Goal: Task Accomplishment & Management: Manage account settings

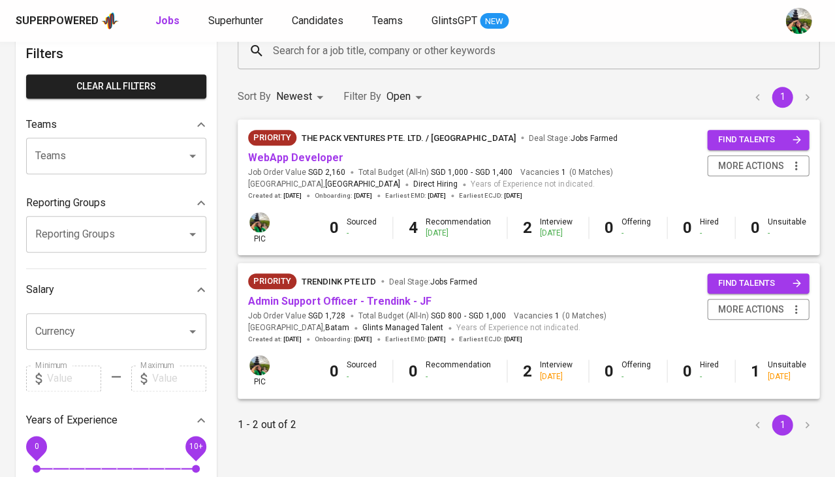
scroll to position [200, 0]
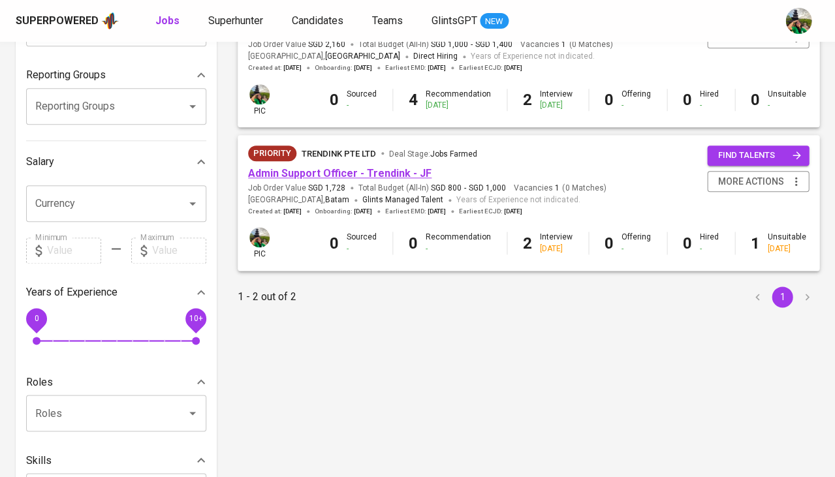
click at [340, 173] on link "Admin Support Officer - Trendink - JF" at bounding box center [340, 173] width 184 height 12
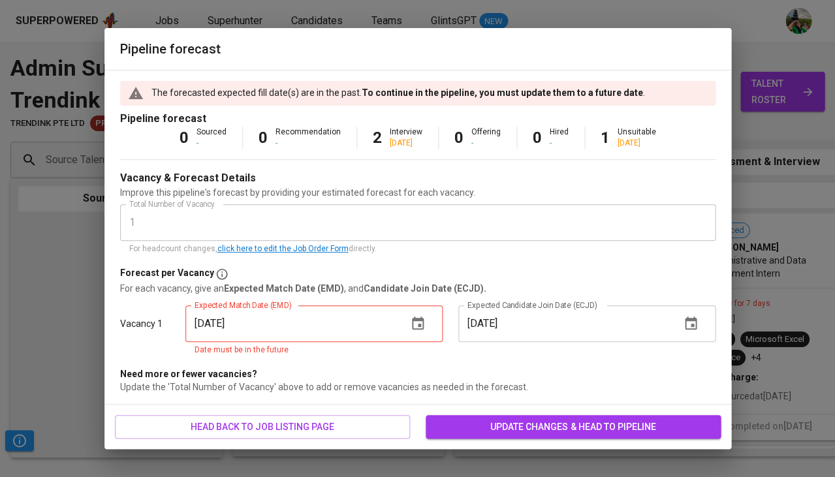
click at [411, 328] on icon "button" at bounding box center [418, 324] width 16 height 16
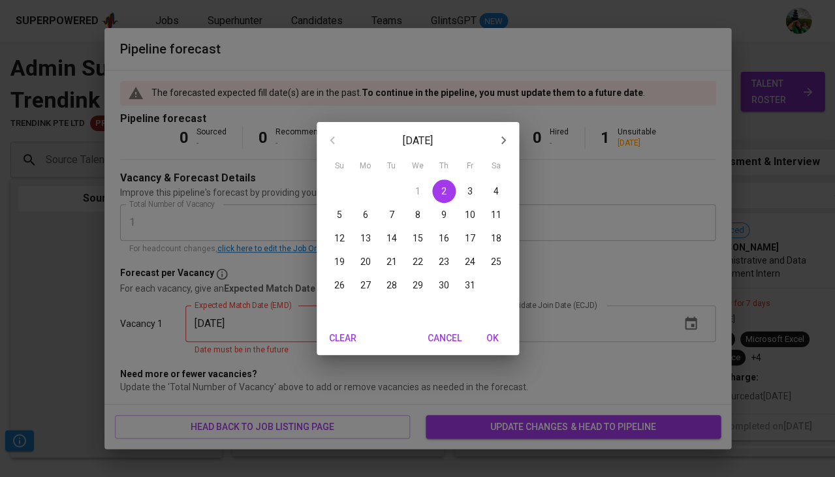
click at [468, 296] on div "28 29 30 1 2 3 4 5 6 7 8 9 10 11 12 13 14 15 16 17 18 19 20 21 22 23 24 25 26 2…" at bounding box center [418, 250] width 202 height 141
click at [496, 335] on span "OK" at bounding box center [492, 338] width 31 height 16
type input "[DATE]"
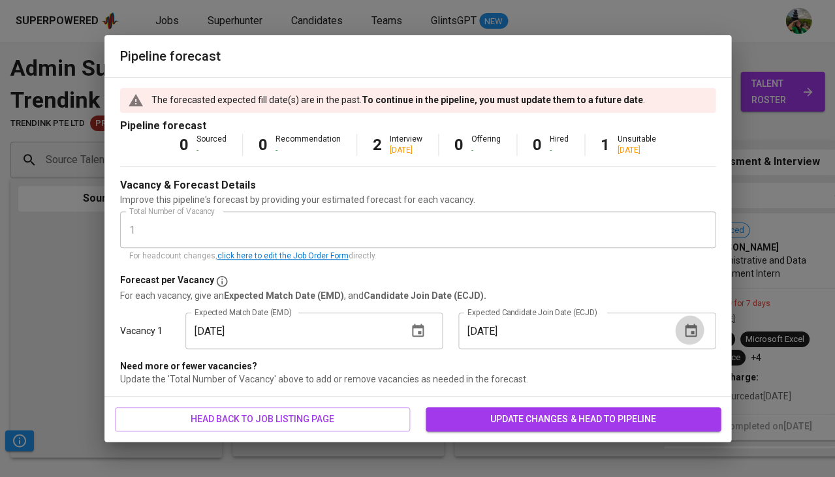
click at [692, 327] on icon "button" at bounding box center [691, 330] width 12 height 13
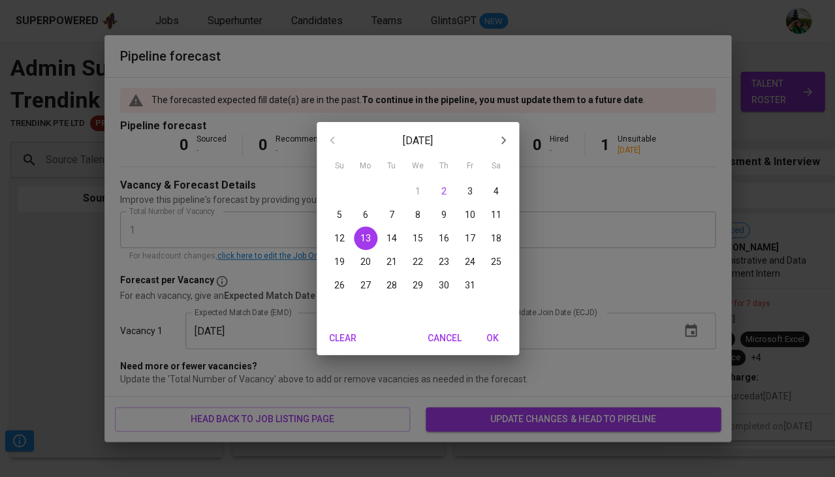
click at [507, 140] on icon "button" at bounding box center [504, 141] width 16 height 16
click at [366, 252] on button "17" at bounding box center [366, 262] width 24 height 24
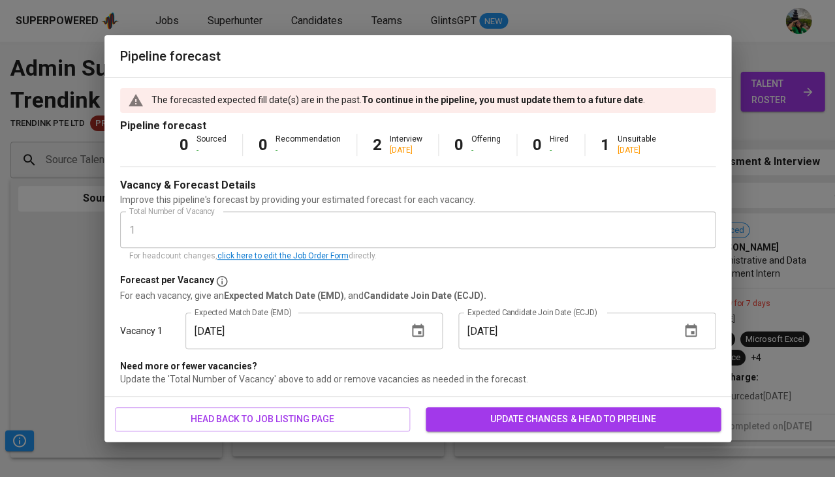
type input "11/17/2025"
click at [527, 413] on span "update changes & head to pipeline" at bounding box center [573, 419] width 274 height 16
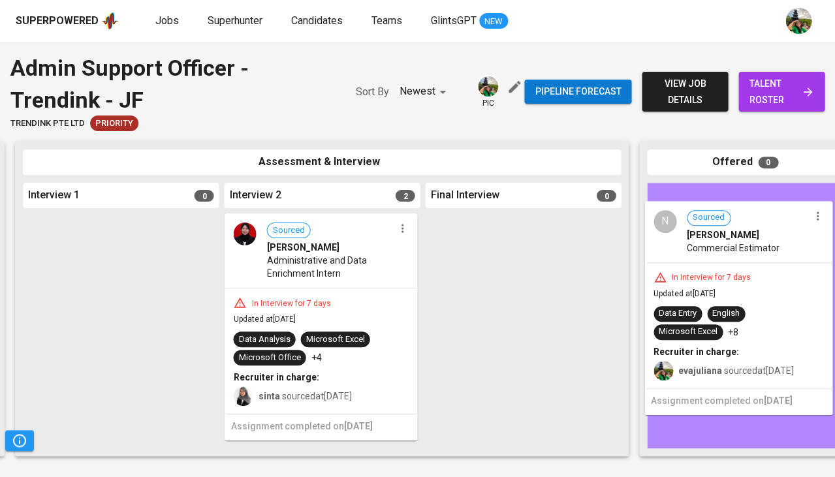
drag, startPoint x: 322, startPoint y: 358, endPoint x: 746, endPoint y: 322, distance: 426.0
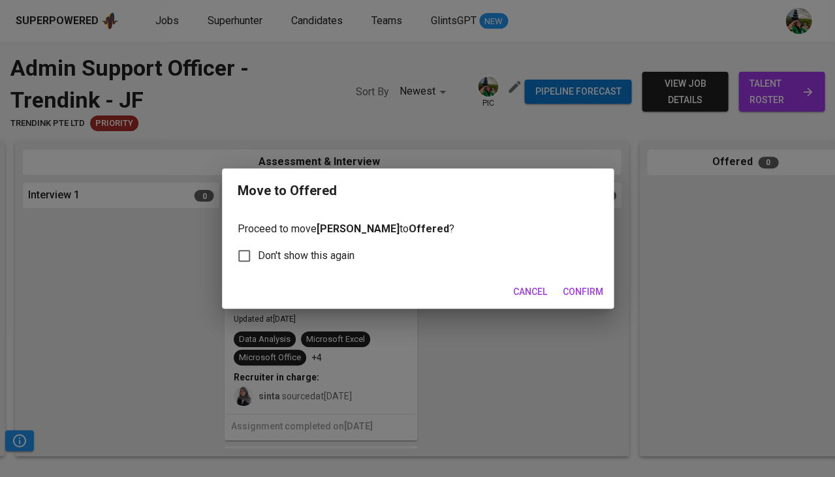
click at [583, 287] on span "Confirm" at bounding box center [583, 292] width 40 height 16
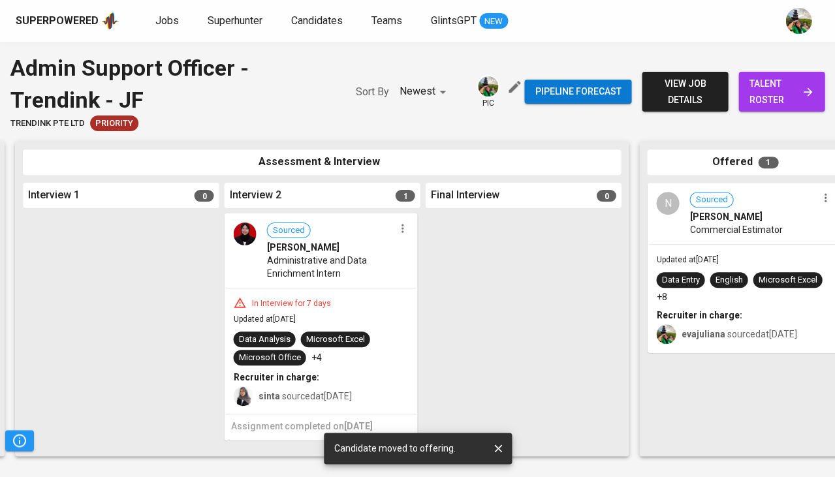
click at [716, 229] on span "Commercial Estimator" at bounding box center [736, 229] width 93 height 13
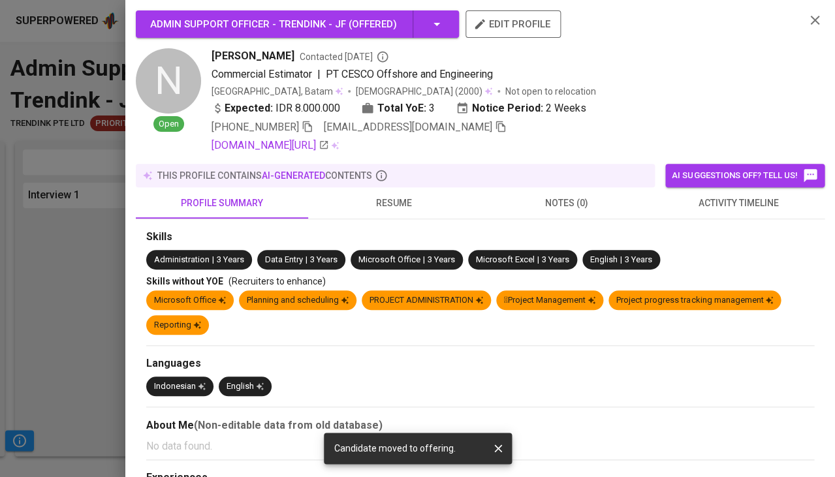
click at [377, 199] on span "resume" at bounding box center [394, 203] width 157 height 16
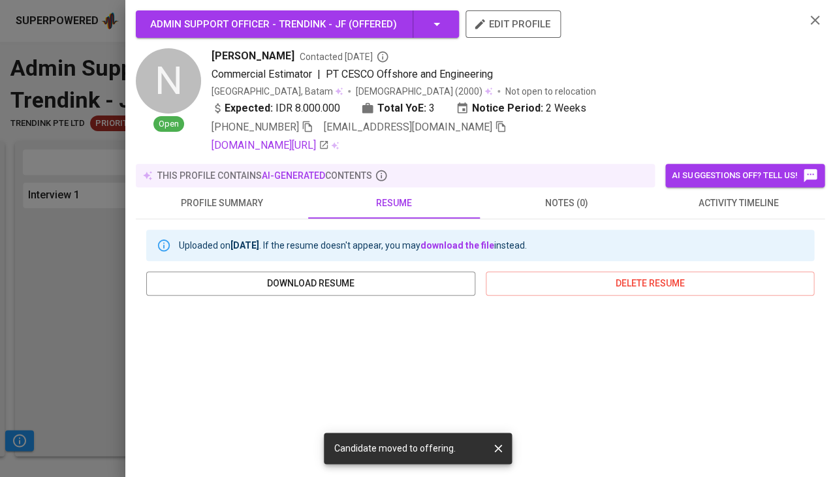
scroll to position [110, 0]
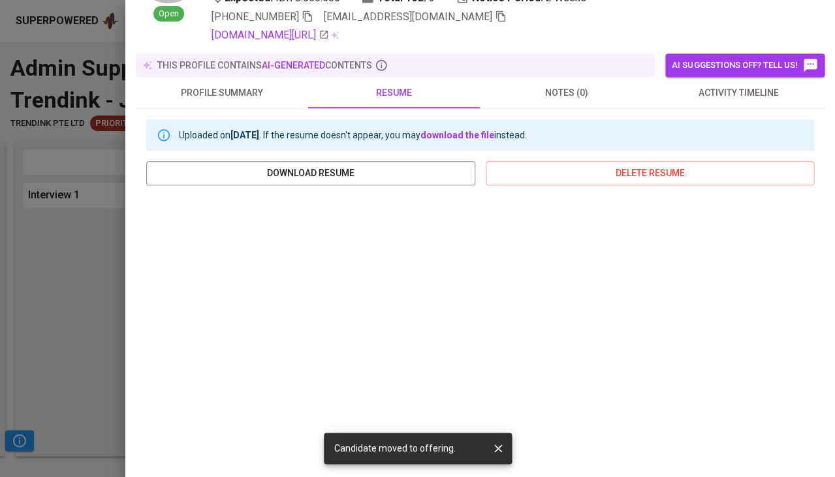
click at [496, 12] on icon "button" at bounding box center [500, 16] width 9 height 11
click at [93, 328] on div at bounding box center [417, 238] width 835 height 477
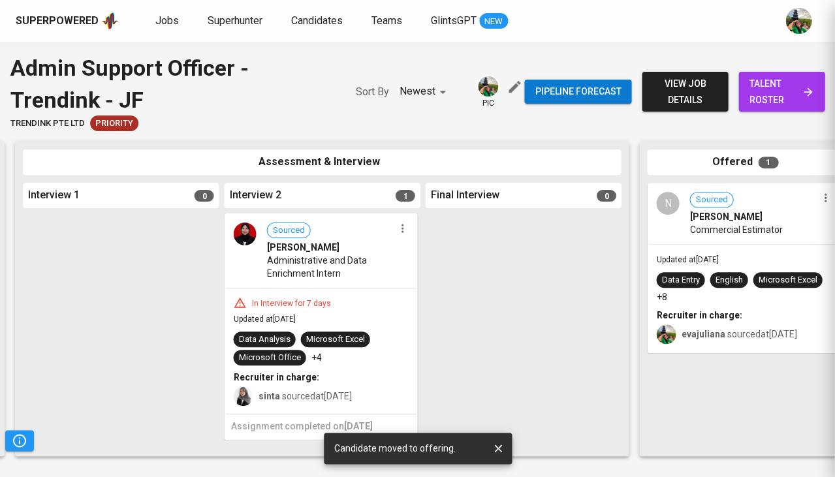
scroll to position [0, 0]
click at [787, 85] on span "talent roster" at bounding box center [781, 92] width 65 height 32
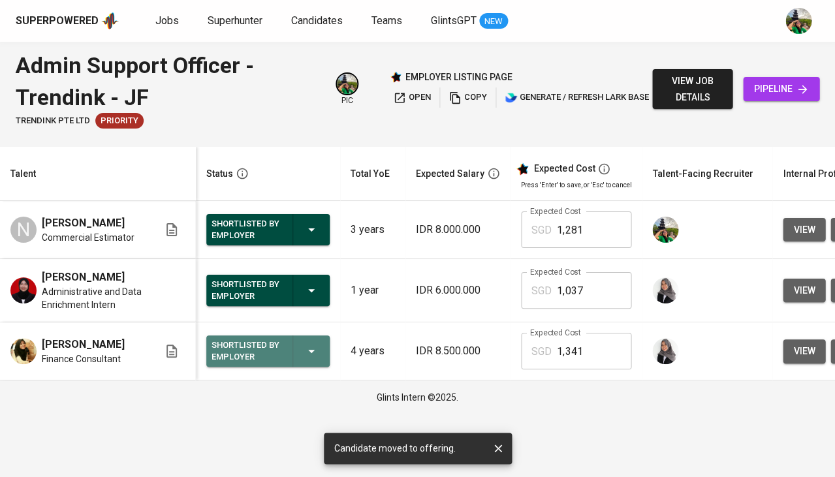
click at [291, 361] on div "Shortlisted by Employer" at bounding box center [268, 351] width 113 height 31
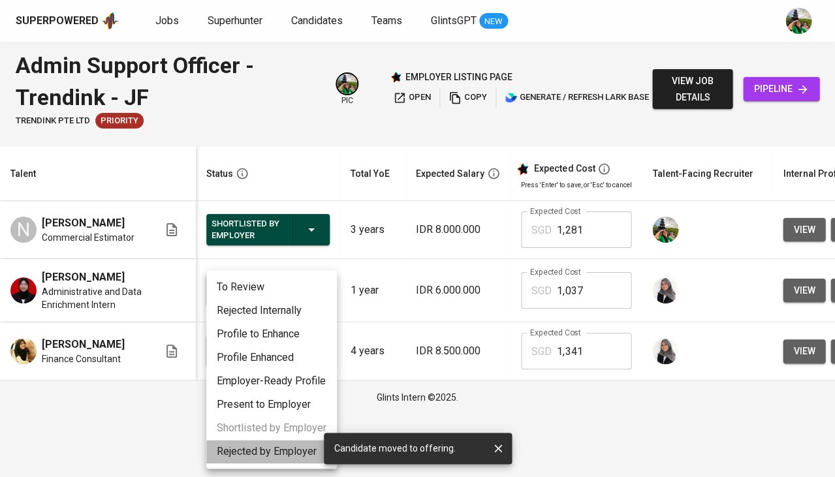
click at [261, 453] on li "Rejected by Employer" at bounding box center [271, 452] width 131 height 24
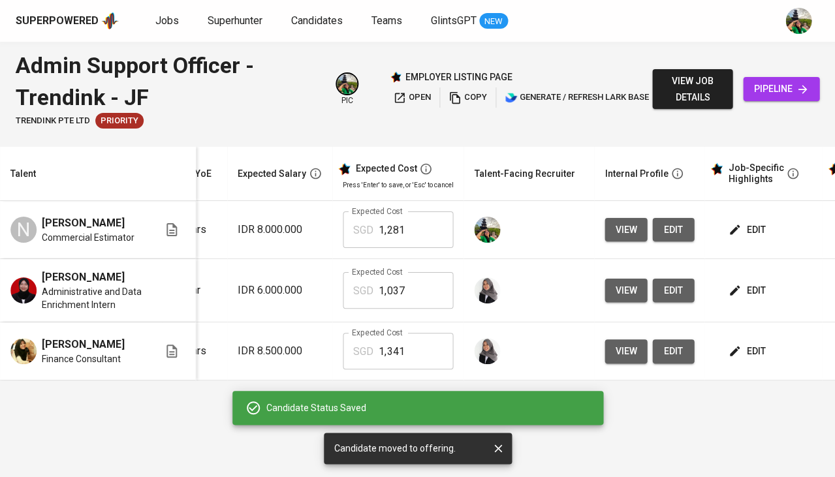
scroll to position [0, 178]
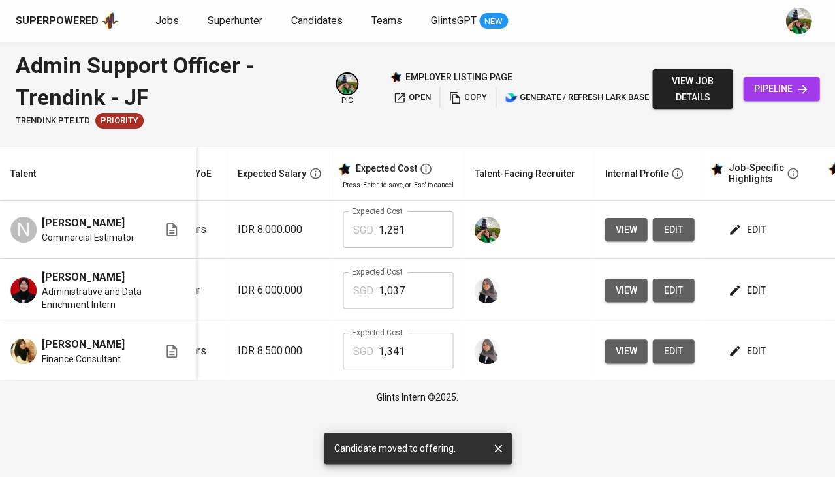
click at [753, 226] on span "edit" at bounding box center [748, 230] width 35 height 16
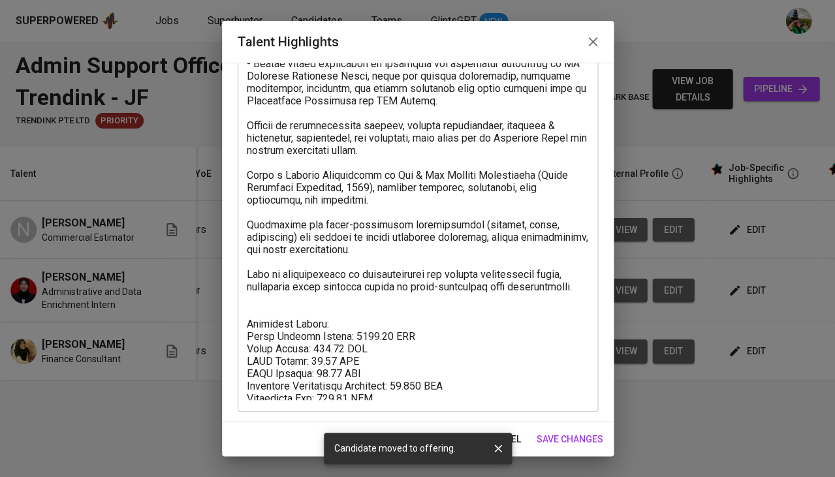
scroll to position [178, 0]
click at [512, 438] on span "cancel" at bounding box center [504, 440] width 34 height 16
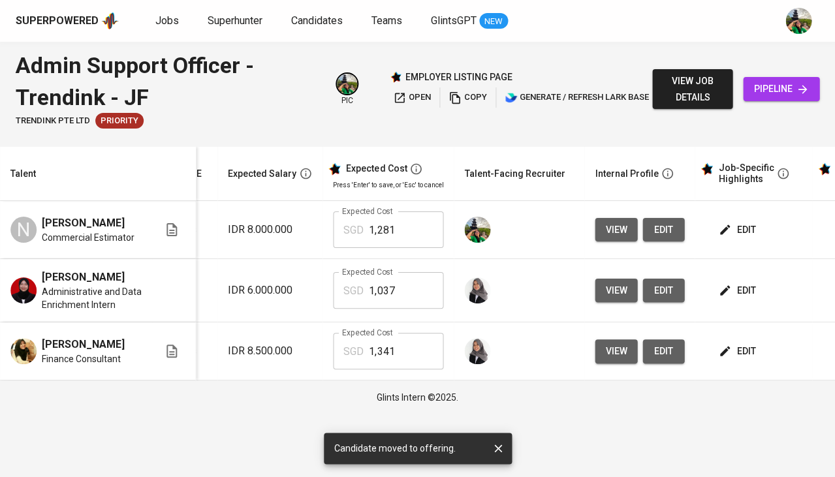
scroll to position [0, 291]
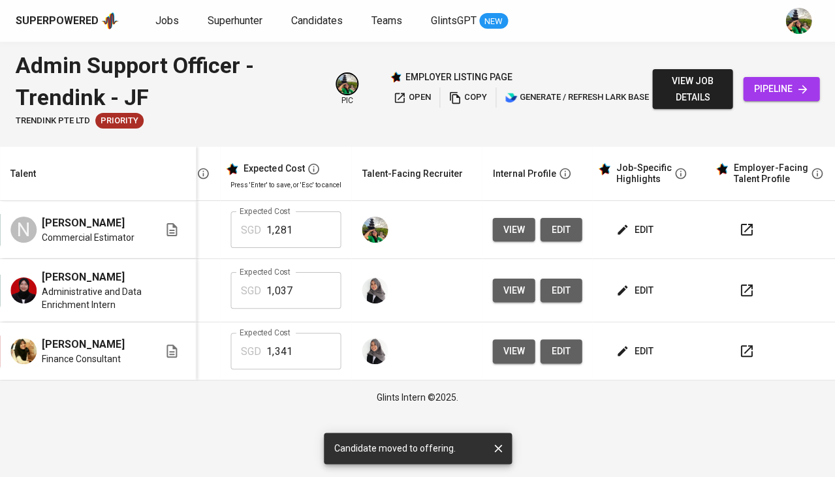
click at [649, 231] on button "edit" at bounding box center [635, 230] width 45 height 24
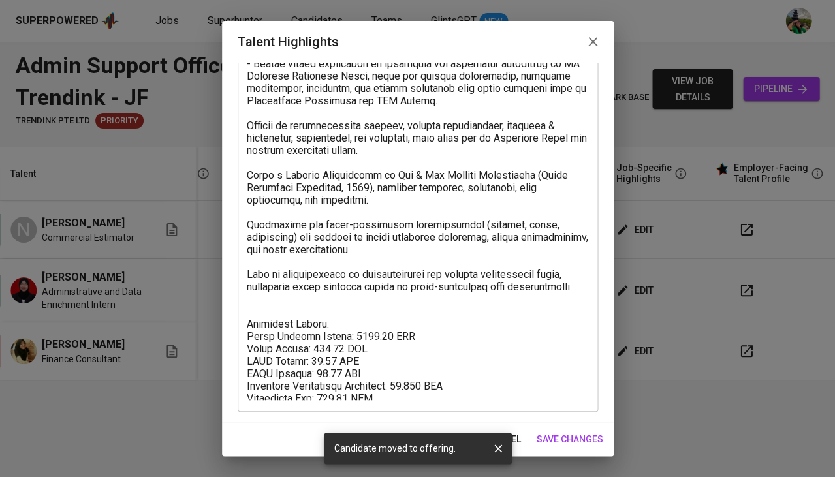
scroll to position [178, 0]
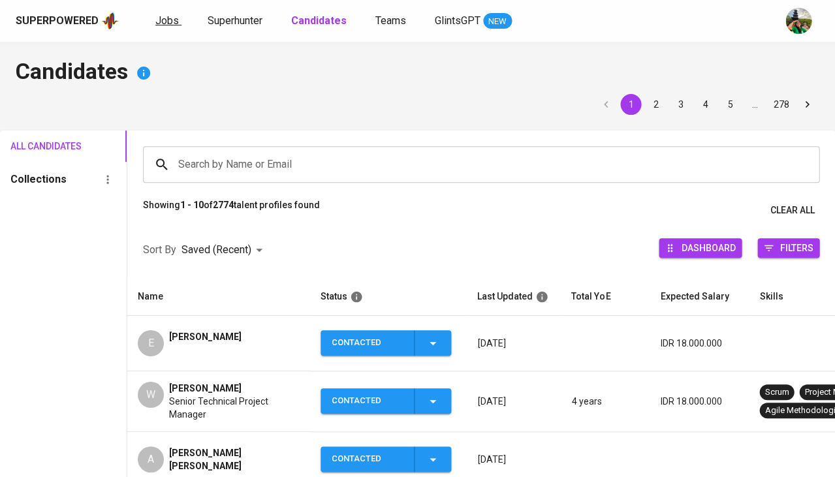
click at [165, 22] on span "Jobs" at bounding box center [167, 20] width 24 height 12
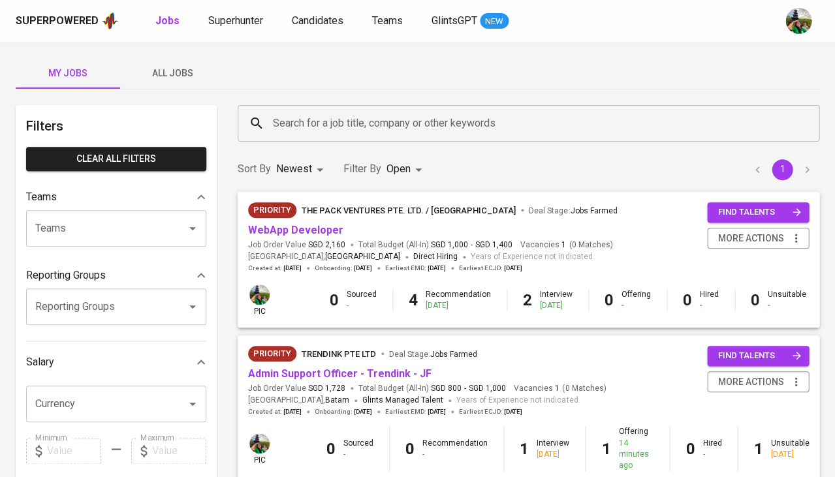
click at [171, 74] on span "All Jobs" at bounding box center [172, 73] width 89 height 16
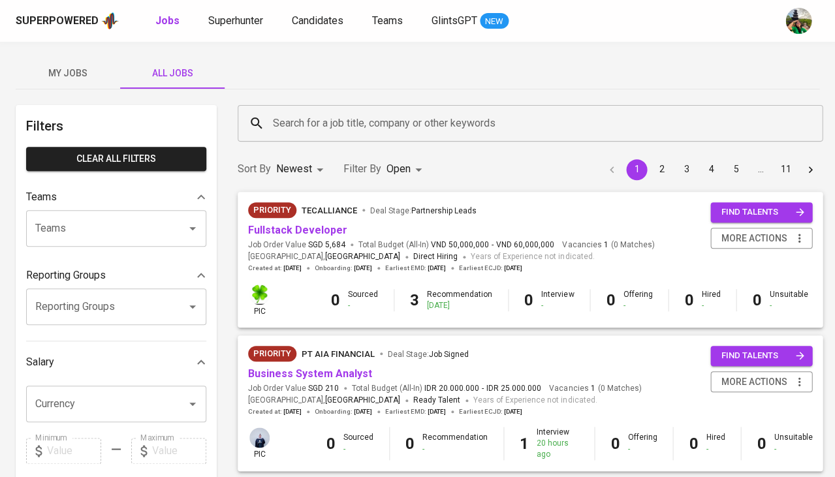
click at [331, 121] on input "Search for a job title, company or other keywords" at bounding box center [534, 123] width 528 height 25
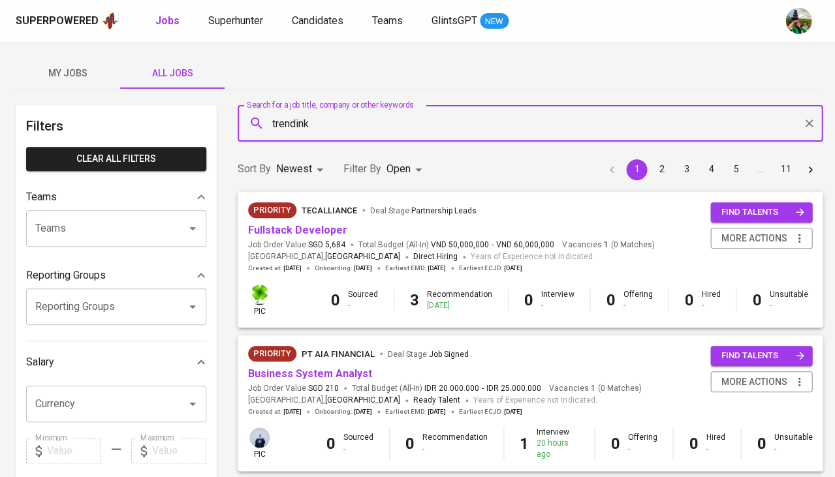
type input "trendink"
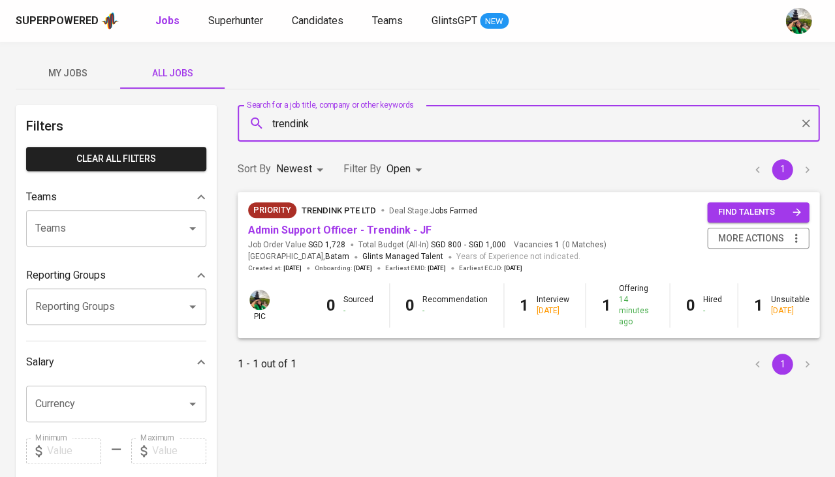
click at [413, 173] on body "Superpowered Jobs Superhunter Candidates Teams GlintsGPT NEW My Jobs All Jobs F…" at bounding box center [417, 445] width 835 height 891
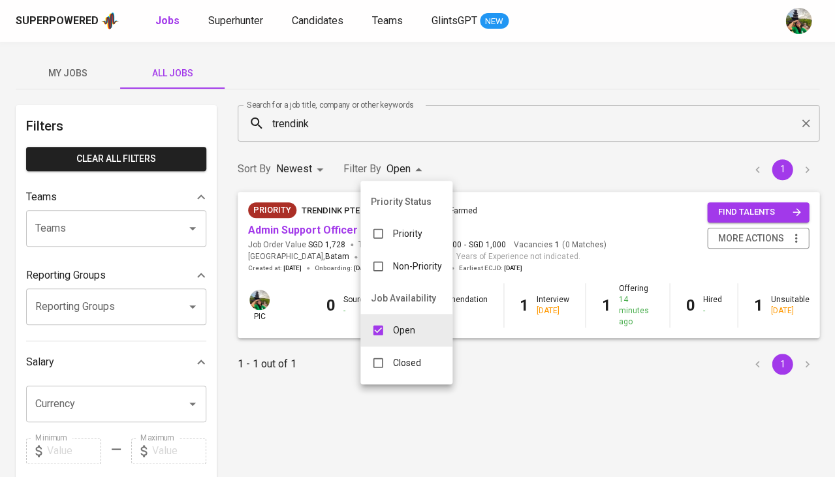
click at [403, 357] on p "Closed" at bounding box center [407, 363] width 28 height 13
type input "OPEN,CLOSE"
checkbox input "true"
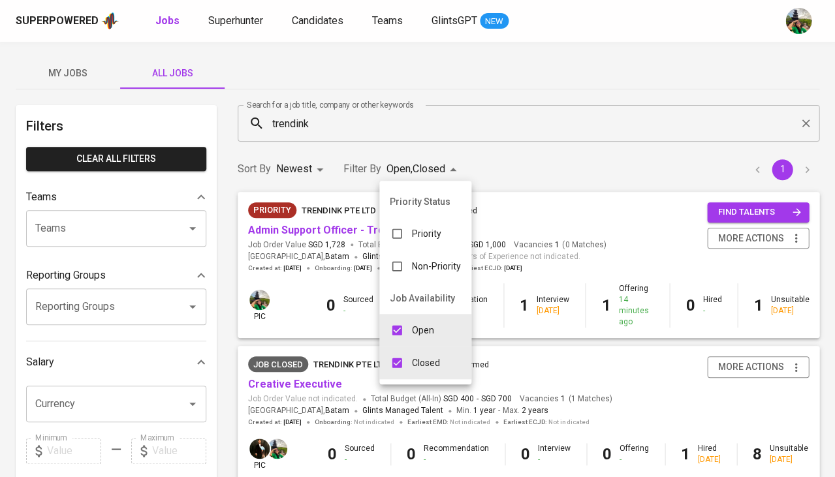
click at [521, 174] on div at bounding box center [417, 238] width 835 height 477
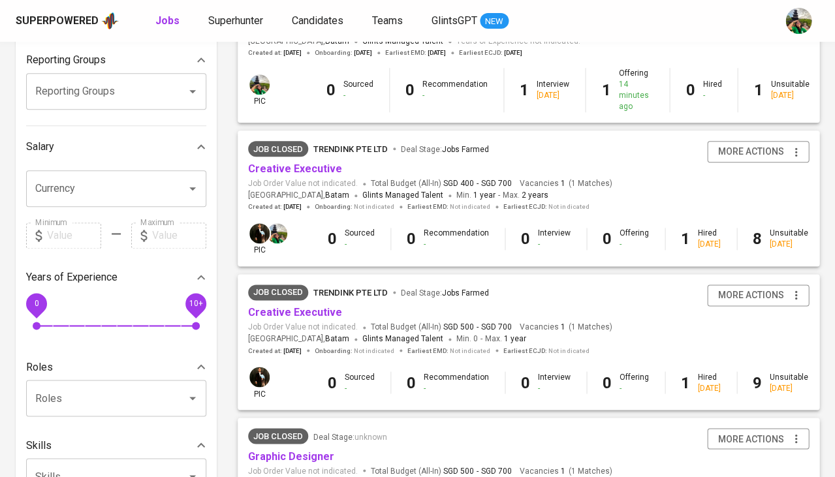
scroll to position [217, 0]
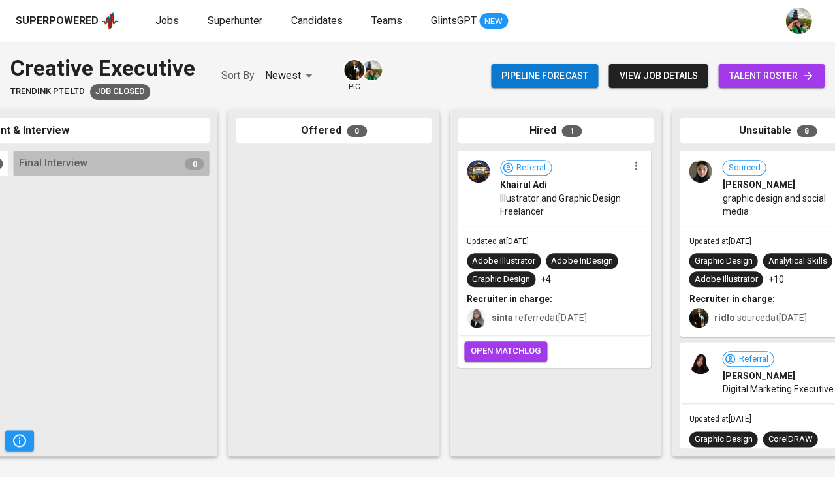
scroll to position [0, 694]
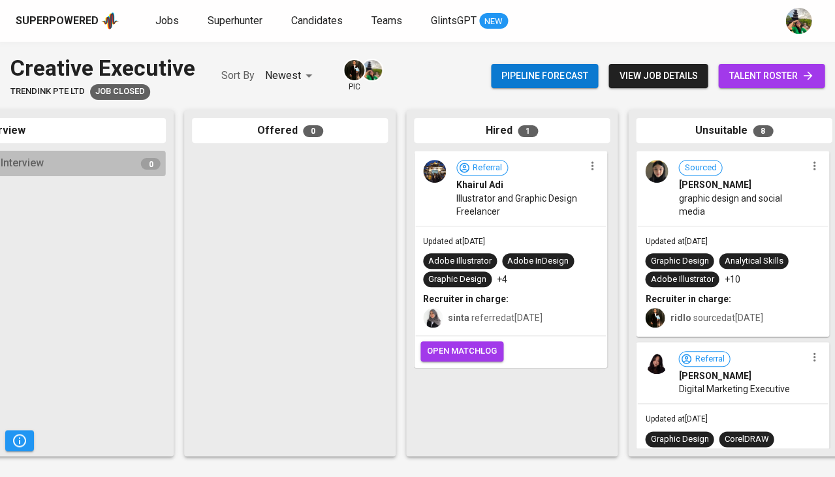
click at [778, 74] on span "talent roster" at bounding box center [772, 76] width 86 height 16
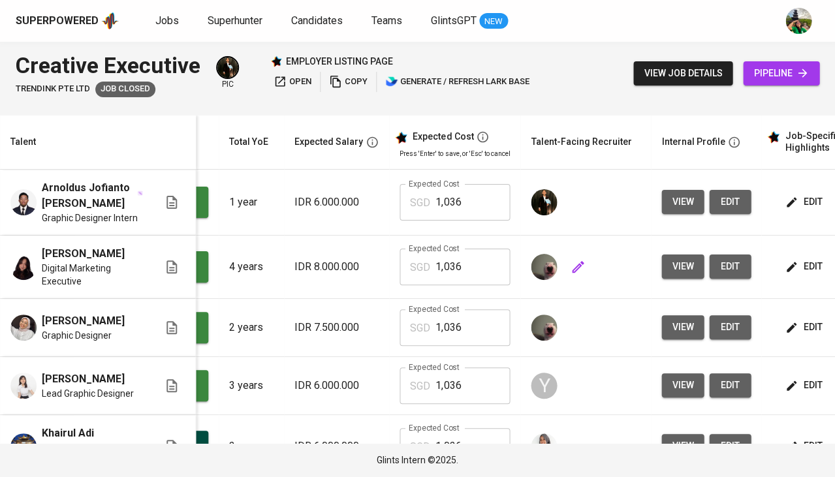
scroll to position [0, 135]
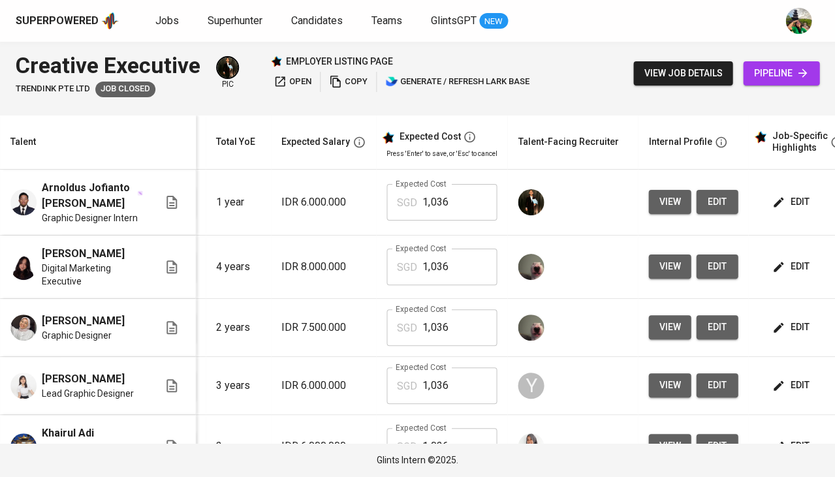
click at [792, 199] on span "edit" at bounding box center [792, 202] width 35 height 16
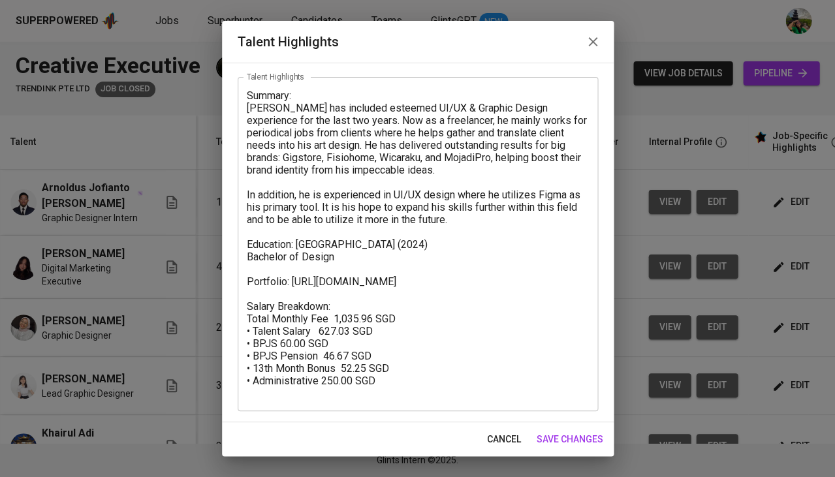
scroll to position [59, 0]
click at [506, 435] on span "cancel" at bounding box center [504, 440] width 34 height 16
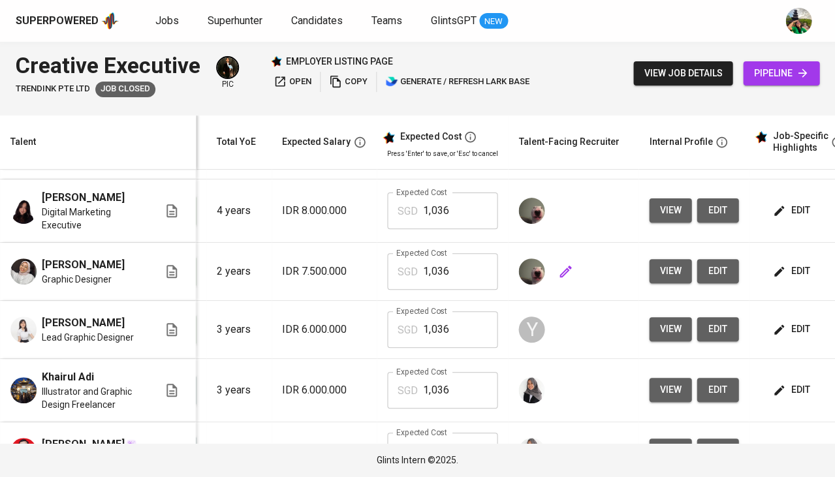
scroll to position [0, 134]
click at [697, 75] on span "view job details" at bounding box center [683, 73] width 78 height 16
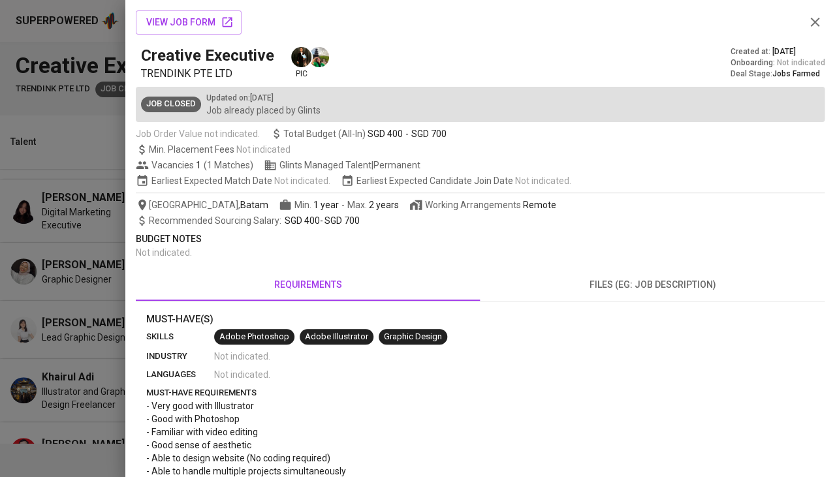
click at [98, 243] on div at bounding box center [417, 238] width 835 height 477
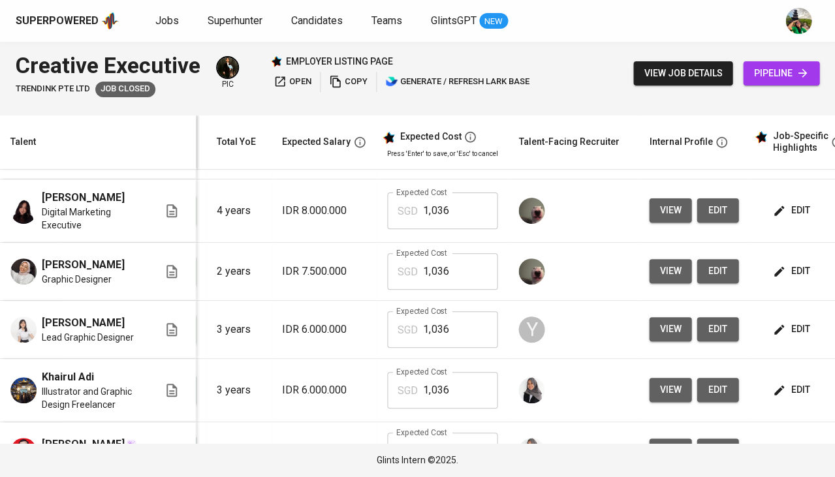
click at [786, 74] on span "pipeline" at bounding box center [782, 73] width 56 height 16
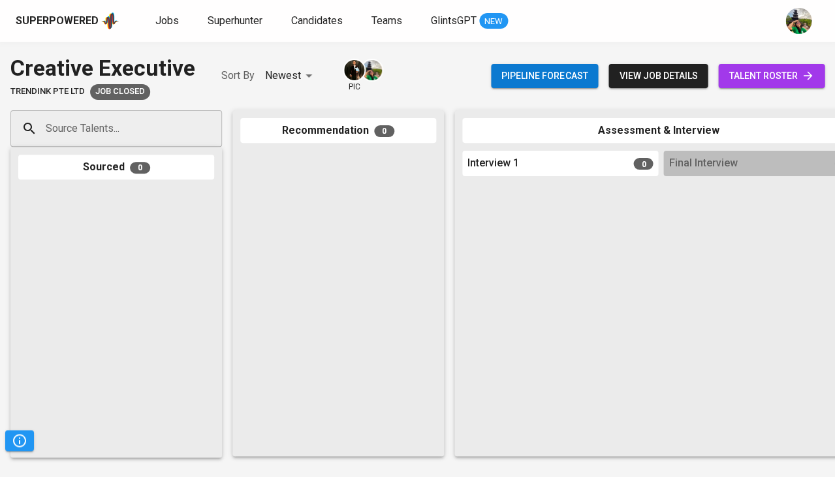
click at [792, 80] on span "talent roster" at bounding box center [772, 76] width 86 height 16
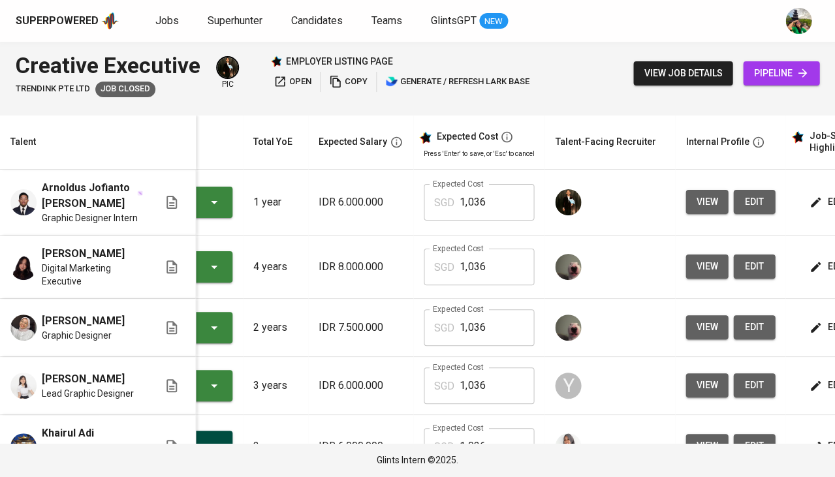
scroll to position [0, 121]
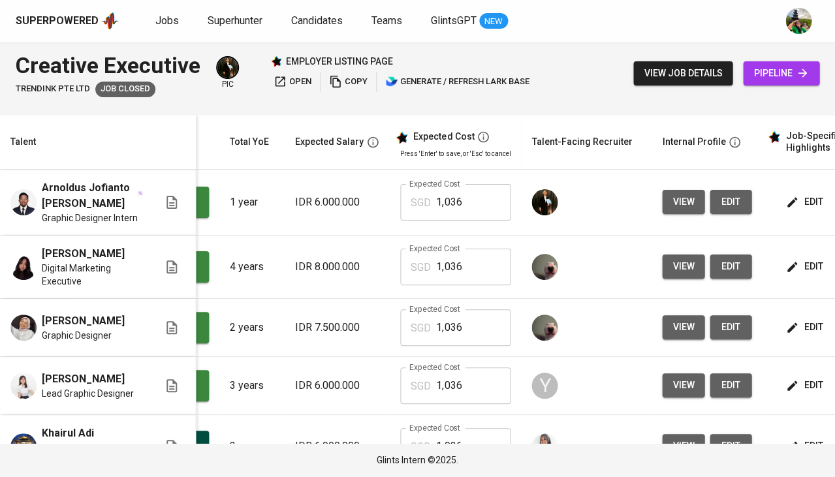
click at [792, 203] on span "edit" at bounding box center [805, 202] width 35 height 16
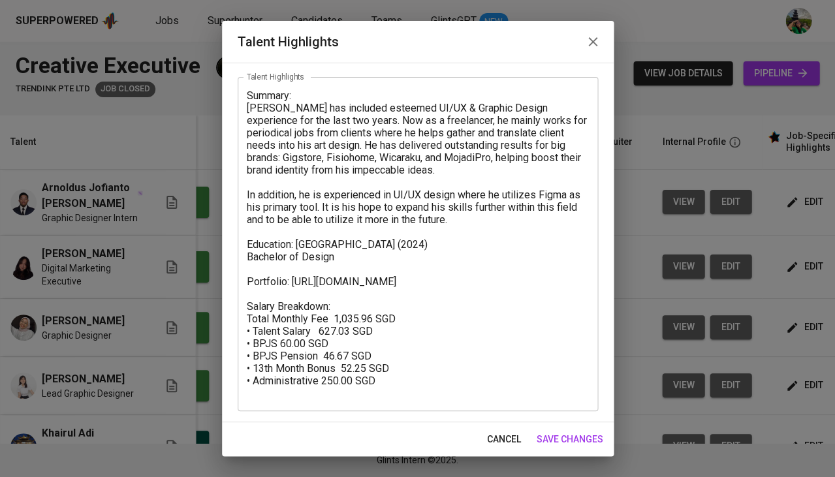
scroll to position [59, 0]
